Goal: Navigation & Orientation: Understand site structure

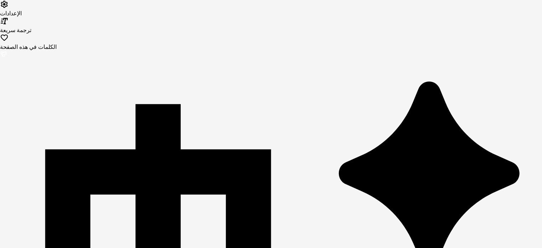
type input "**********"
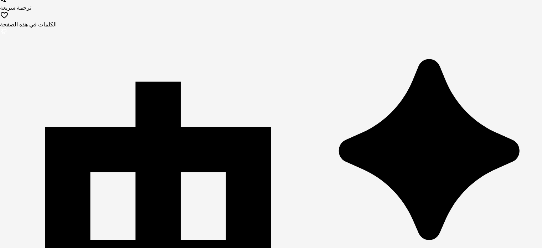
scroll to position [23, 0]
